Goal: Task Accomplishment & Management: Use online tool/utility

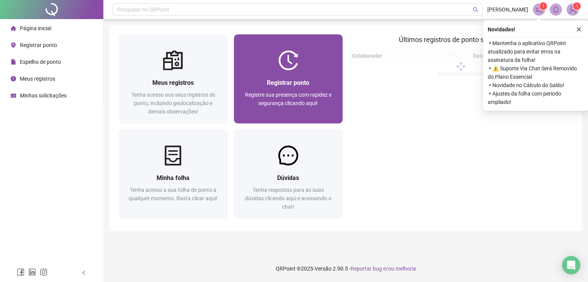
click at [291, 92] on span "Registre sua presença com rapidez e segurança clicando aqui!" at bounding box center [288, 99] width 86 height 15
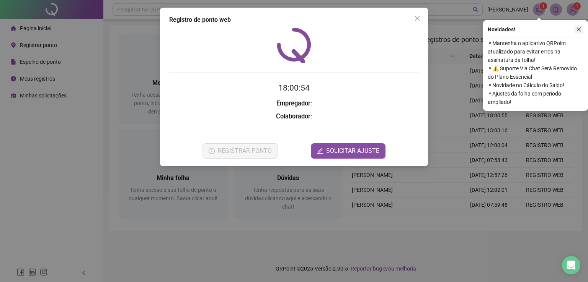
click at [577, 30] on icon "close" at bounding box center [578, 29] width 5 height 5
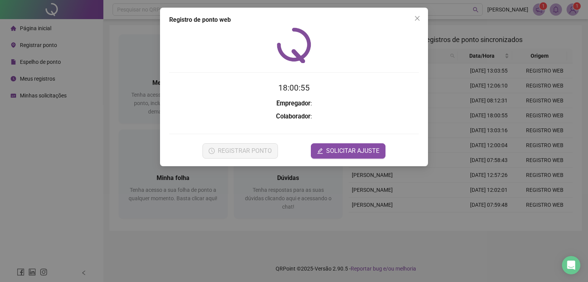
click at [297, 112] on body "Página inicial Registrar ponto Espelho de ponto Meus registros Minhas solicitaç…" at bounding box center [294, 141] width 588 height 282
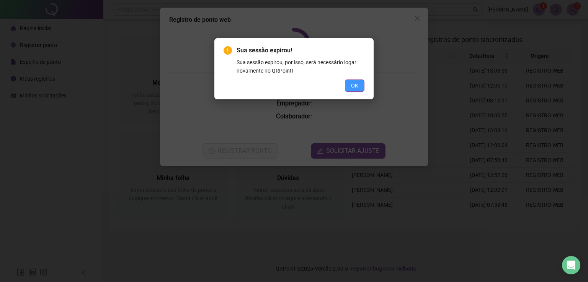
click at [354, 87] on span "OK" at bounding box center [354, 85] width 7 height 8
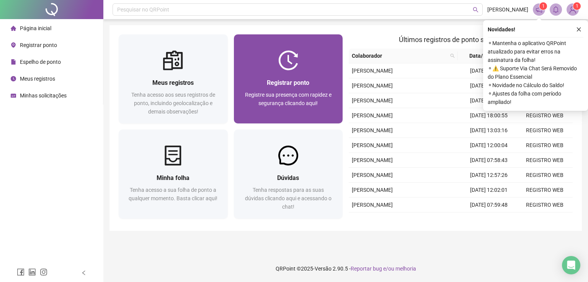
click at [301, 76] on div "Registrar ponto Registre sua presença com rapidez e segurança clicando aqui!" at bounding box center [288, 96] width 109 height 53
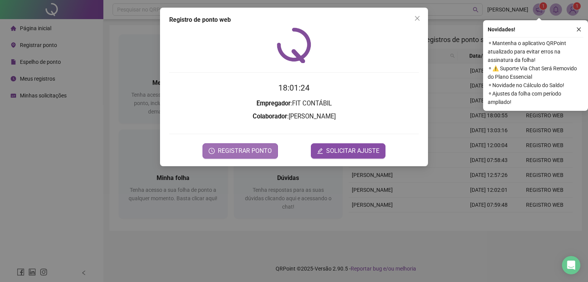
click at [252, 150] on span "REGISTRAR PONTO" at bounding box center [245, 151] width 54 height 9
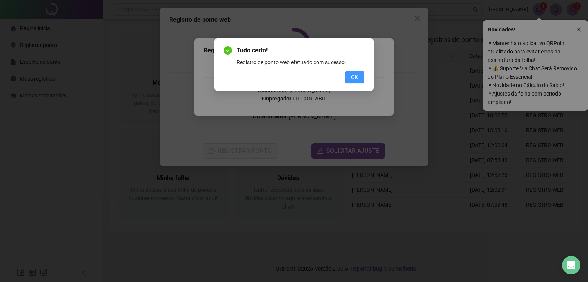
click at [354, 76] on span "OK" at bounding box center [354, 77] width 7 height 8
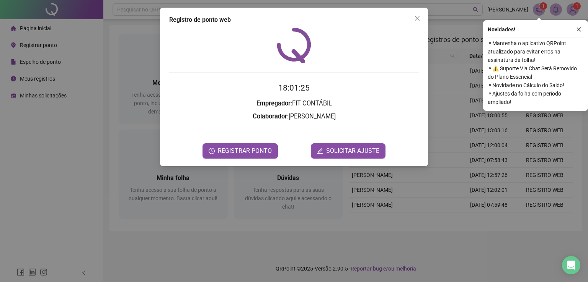
click at [418, 21] on button "Close" at bounding box center [417, 18] width 12 height 12
